Goal: Task Accomplishment & Management: Use online tool/utility

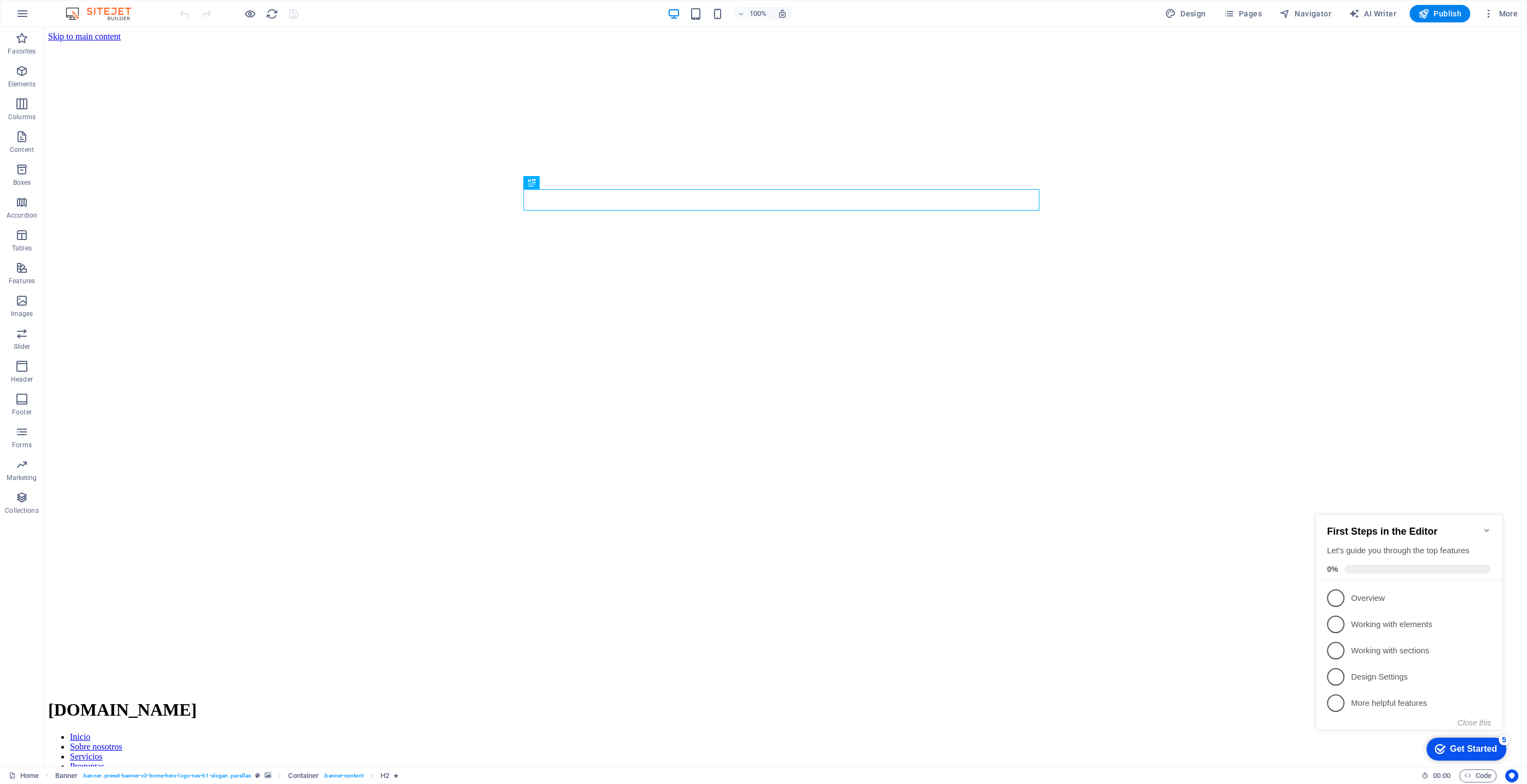
click at [1486, 526] on icon "Minimize checklist" at bounding box center [1487, 531] width 9 height 9
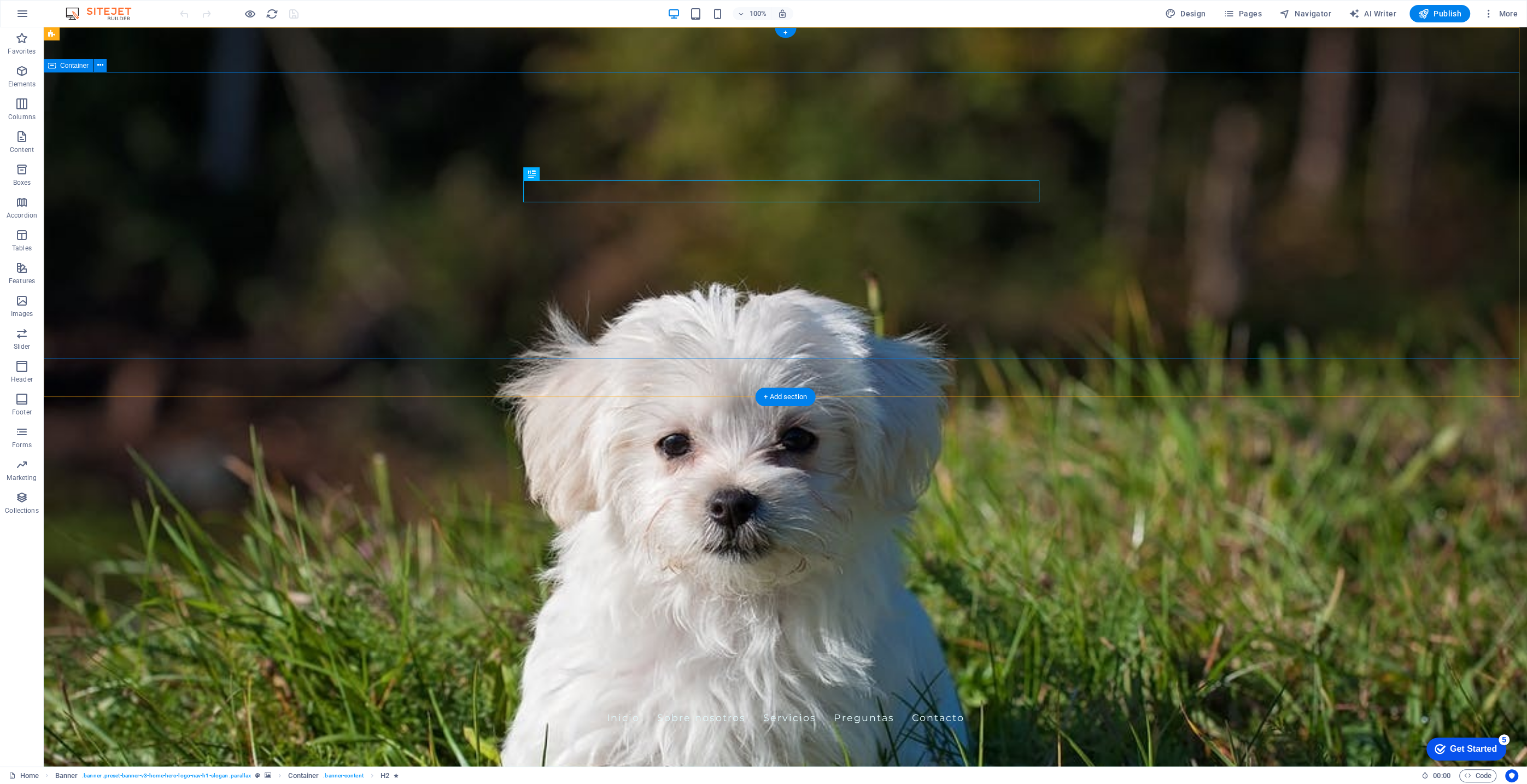
click at [1313, 382] on figure at bounding box center [786, 396] width 1484 height 739
click at [1492, 10] on icon "button" at bounding box center [1489, 13] width 11 height 11
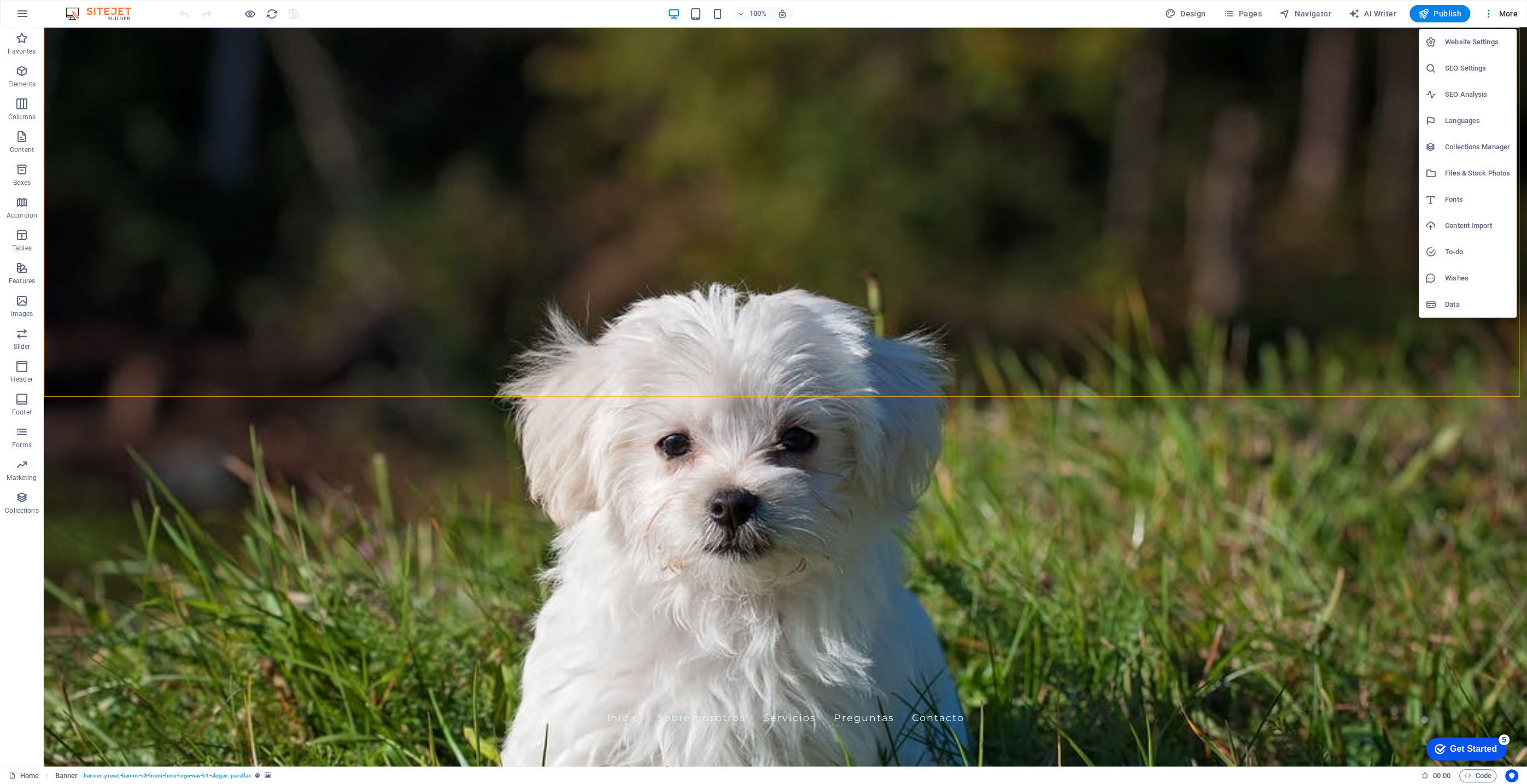
click at [1474, 43] on h6 "Website Settings" at bounding box center [1478, 42] width 65 height 13
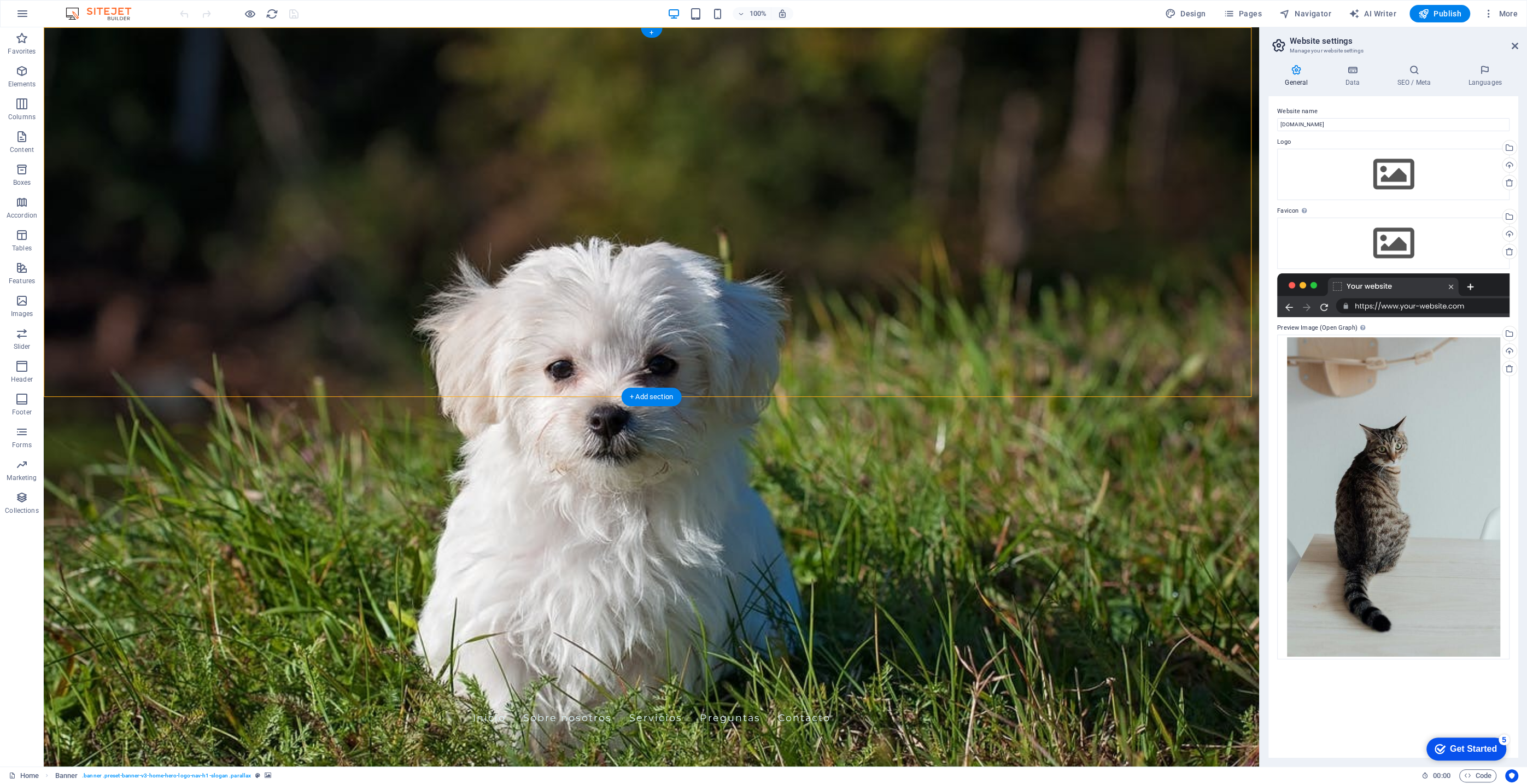
click at [1155, 374] on figure at bounding box center [652, 396] width 1216 height 739
click at [1366, 10] on span "AI Writer" at bounding box center [1372, 13] width 48 height 11
select select "English"
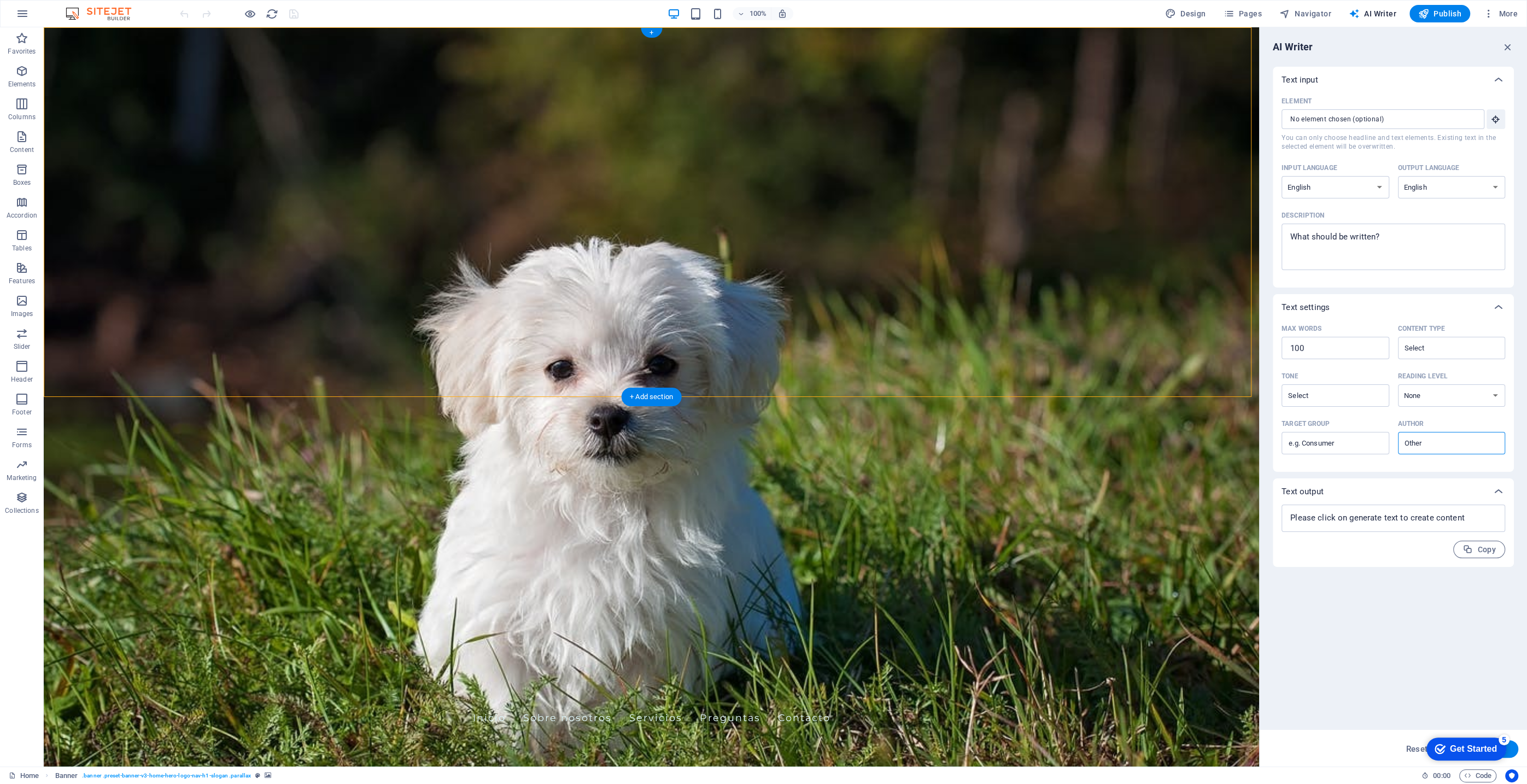
click at [982, 380] on figure at bounding box center [652, 396] width 1216 height 739
click at [954, 379] on figure at bounding box center [652, 396] width 1216 height 739
click at [1498, 79] on icon at bounding box center [1499, 80] width 13 height 13
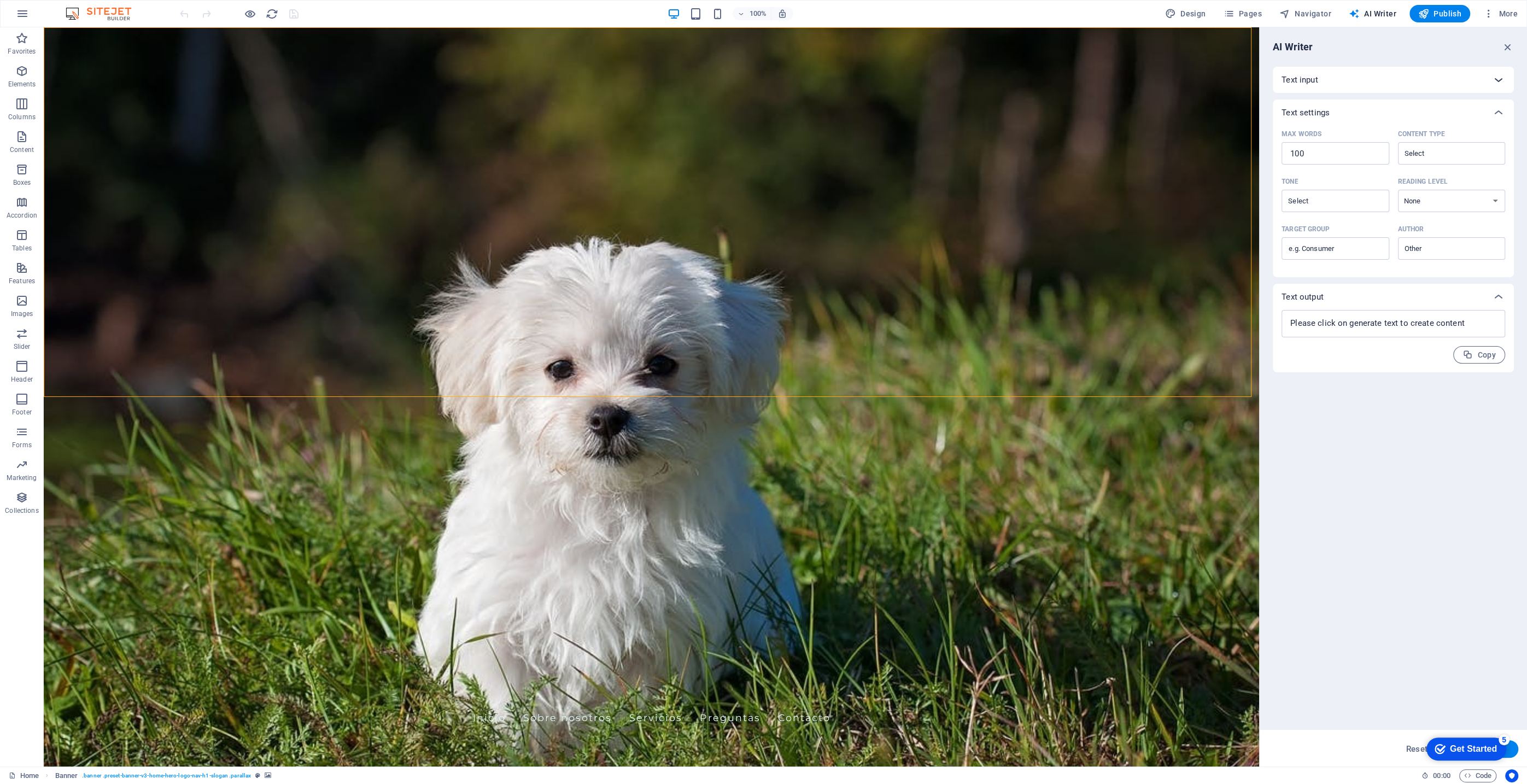
click at [1498, 79] on icon at bounding box center [1499, 80] width 13 height 13
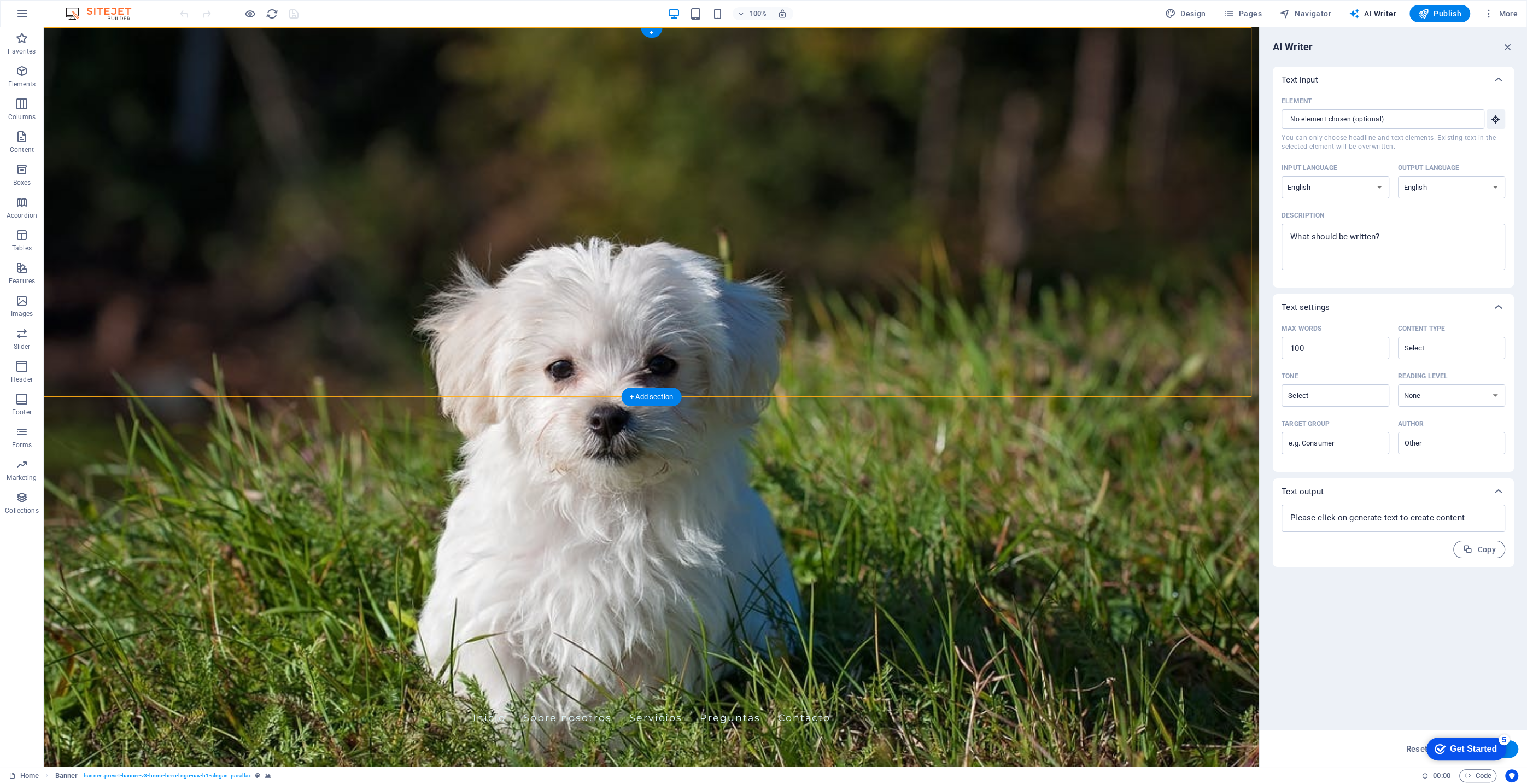
click at [1168, 382] on figure at bounding box center [652, 396] width 1216 height 739
click at [1099, 363] on figure at bounding box center [652, 396] width 1216 height 739
click at [755, 783] on div "Servicios para tu mascota, fácil, seguro y cerca de ti." at bounding box center [651, 794] width 516 height 21
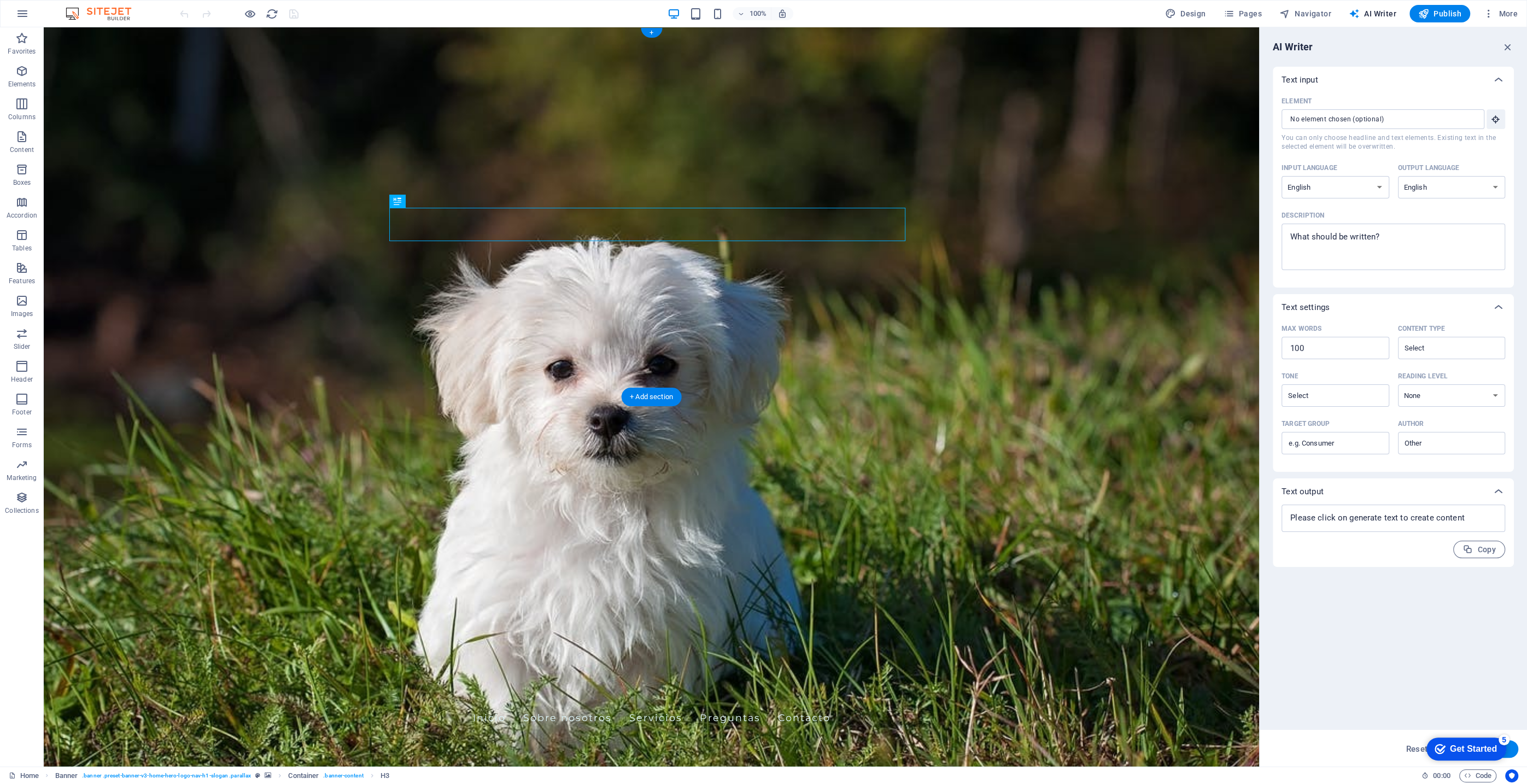
click at [815, 380] on figure at bounding box center [652, 396] width 1216 height 739
click at [1195, 12] on span "Design" at bounding box center [1186, 13] width 41 height 11
select select "px"
select select "200"
select select "px"
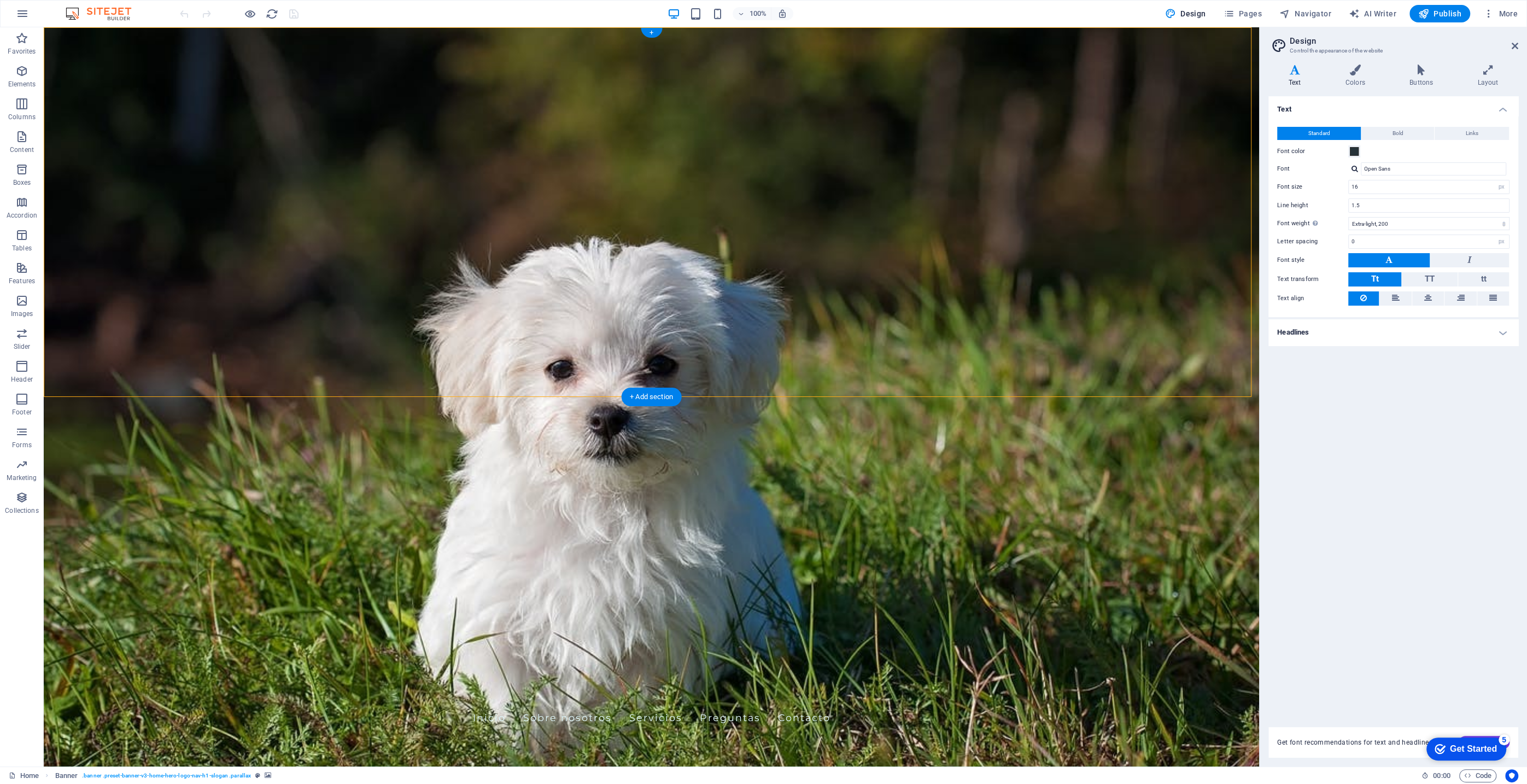
click at [1089, 371] on figure at bounding box center [652, 396] width 1216 height 739
click at [1482, 73] on icon at bounding box center [1488, 70] width 61 height 11
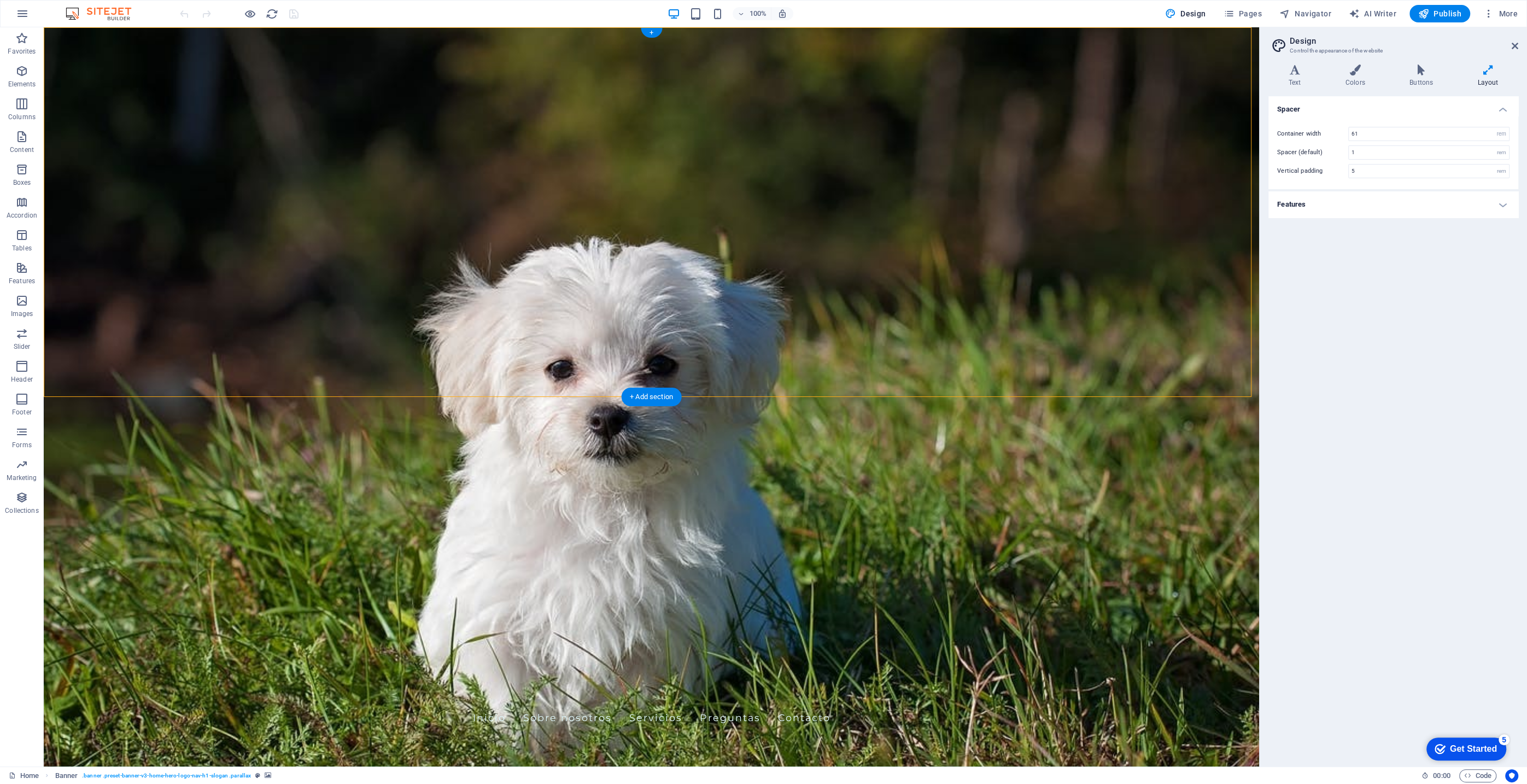
click at [1051, 380] on figure at bounding box center [652, 396] width 1216 height 739
click at [1344, 207] on h4 "Features" at bounding box center [1393, 205] width 250 height 26
click at [1108, 393] on figure at bounding box center [652, 396] width 1216 height 739
click at [1249, 12] on span "Pages" at bounding box center [1242, 13] width 38 height 11
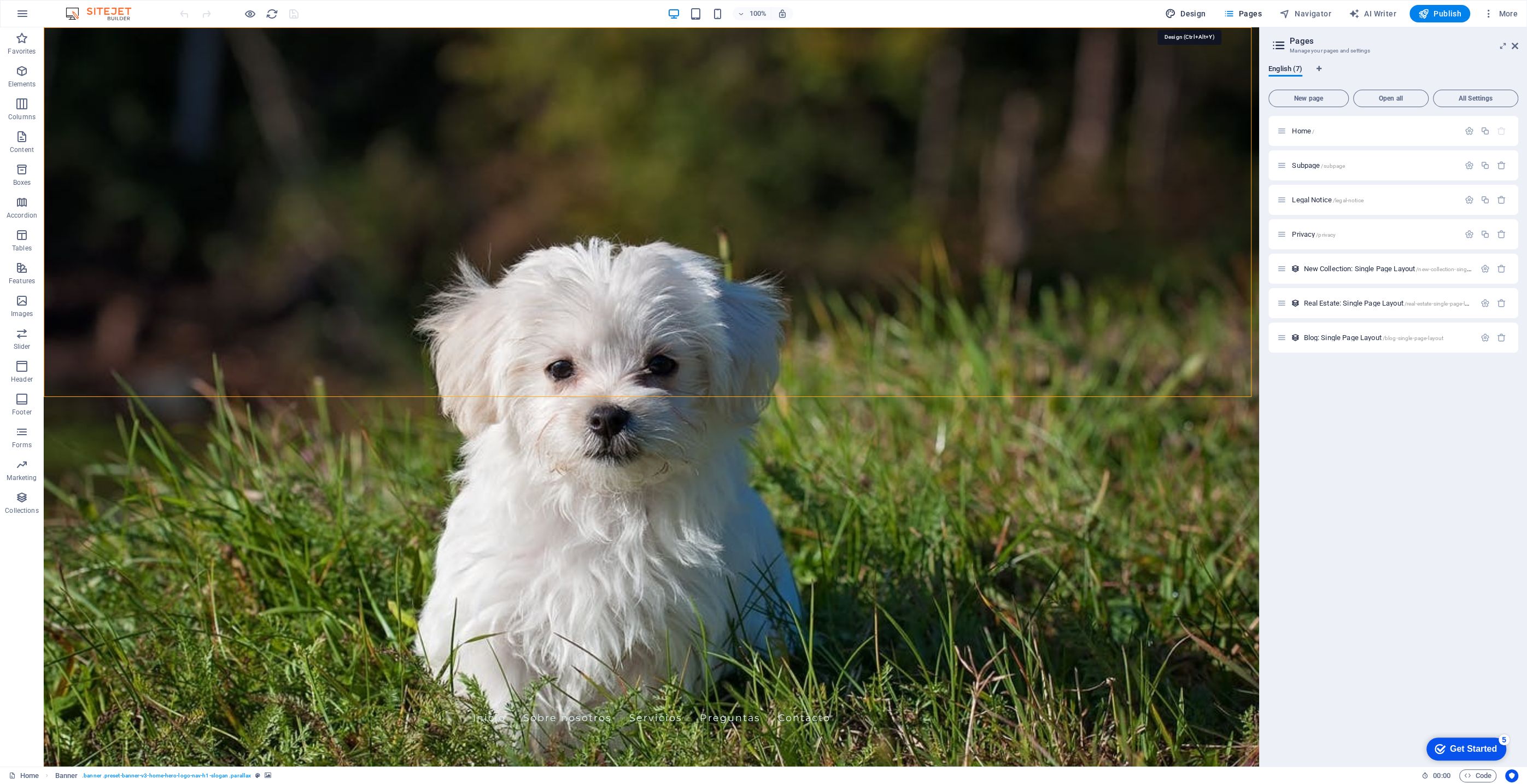
click at [1189, 12] on span "Design" at bounding box center [1186, 13] width 41 height 11
select select "rem"
select select "ease-in-out"
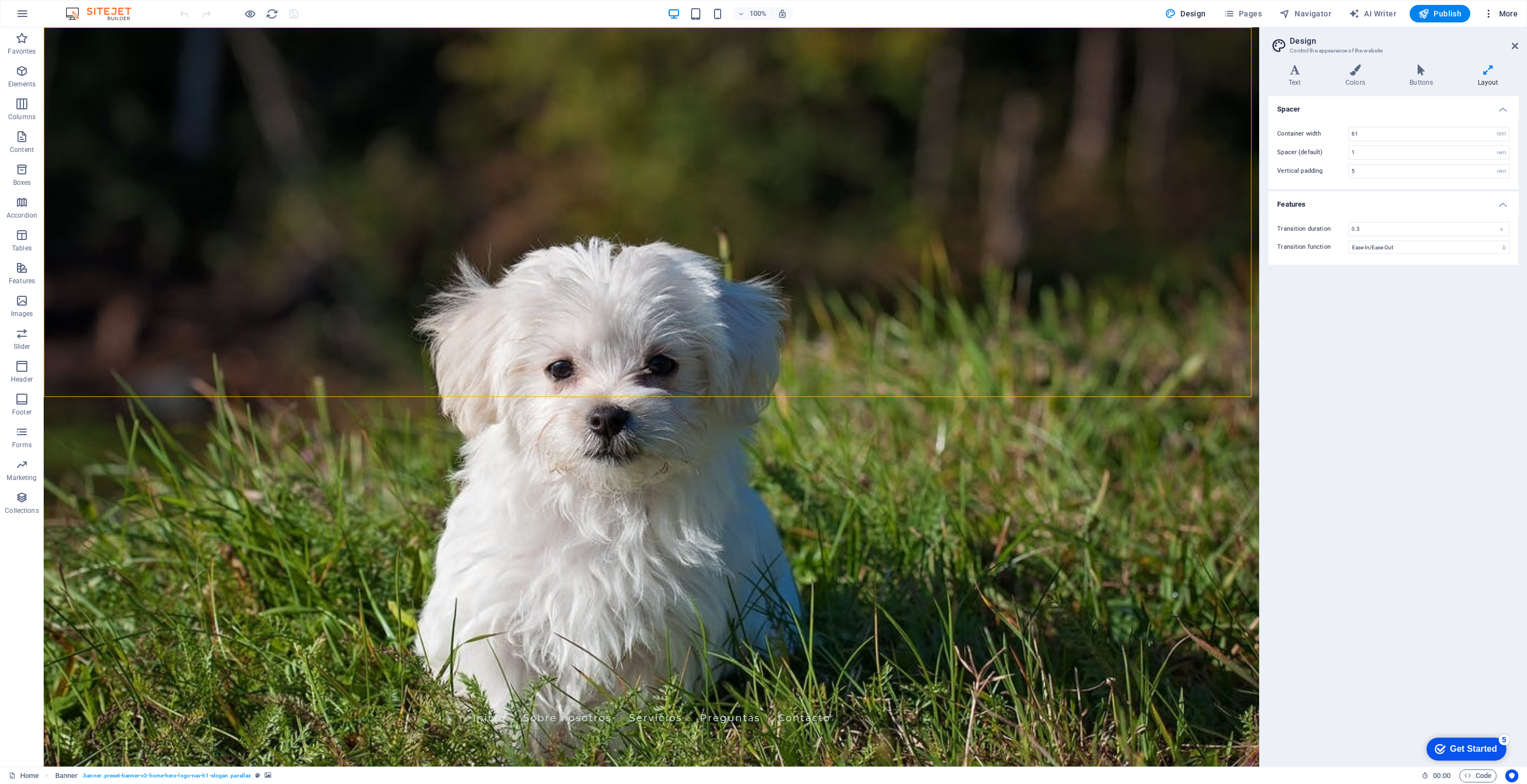
click at [1490, 12] on icon "button" at bounding box center [1489, 13] width 11 height 11
click at [1471, 530] on div at bounding box center [764, 392] width 1527 height 784
